Goal: Find specific page/section

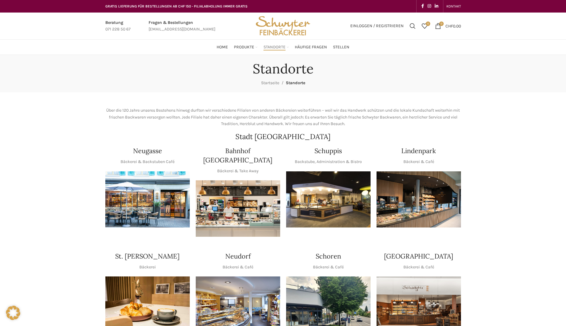
click at [407, 204] on img "1 / 1" at bounding box center [419, 199] width 84 height 56
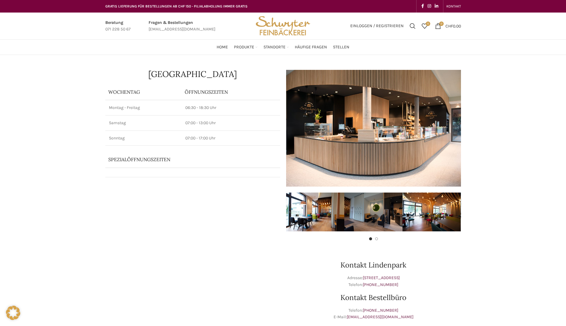
click at [367, 135] on img at bounding box center [373, 128] width 175 height 117
click at [298, 210] on img "1 / 4" at bounding box center [315, 212] width 58 height 39
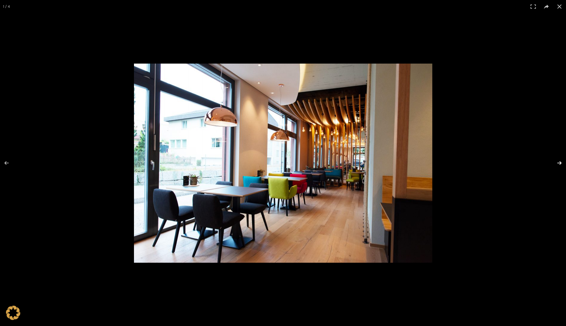
click at [556, 162] on button at bounding box center [555, 163] width 21 height 30
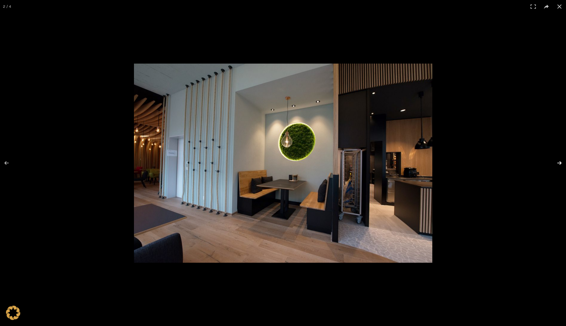
click at [556, 162] on button at bounding box center [555, 163] width 21 height 30
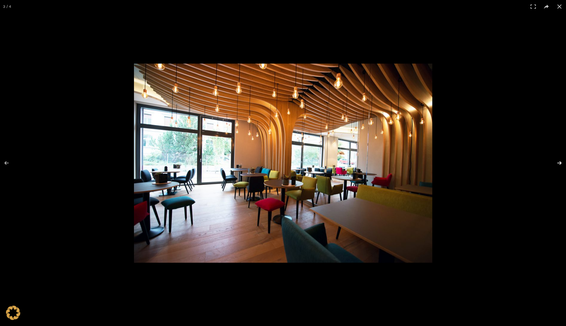
click at [556, 162] on button at bounding box center [555, 163] width 21 height 30
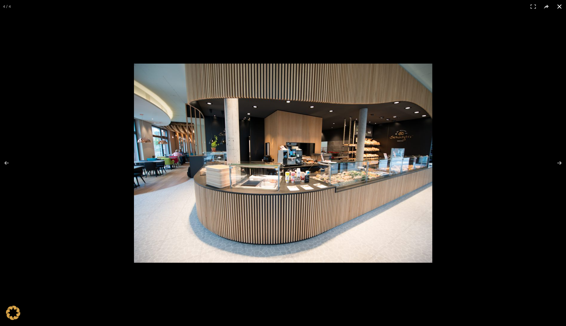
click at [560, 9] on button at bounding box center [559, 6] width 13 height 13
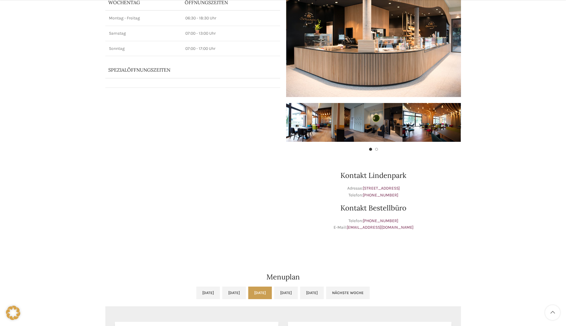
scroll to position [119, 0]
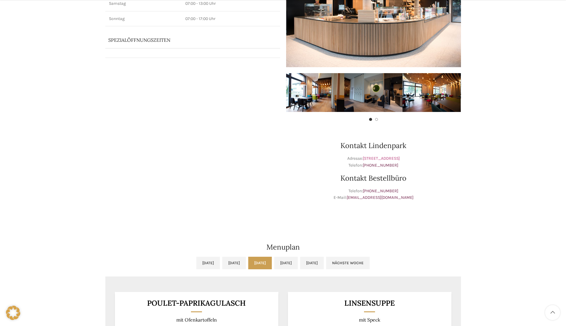
click at [383, 158] on link "[STREET_ADDRESS]" at bounding box center [381, 158] width 37 height 5
